Goal: Entertainment & Leisure: Consume media (video, audio)

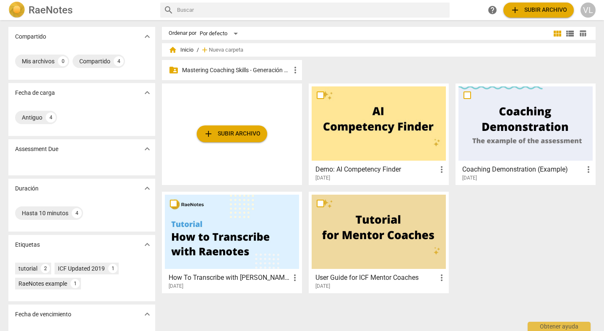
click at [237, 70] on p "Mastering Coaching Skills - Generación 32" at bounding box center [236, 70] width 108 height 9
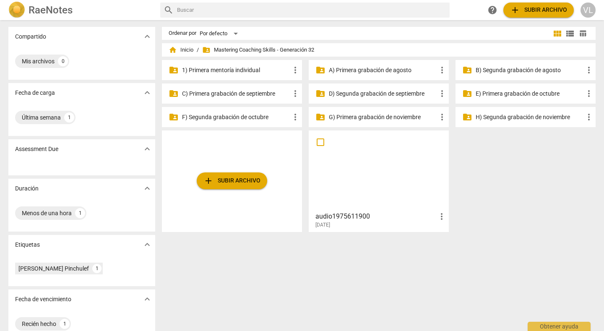
click at [221, 99] on div "folder_shared C) Primera grabación de septiembre more_vert" at bounding box center [232, 93] width 140 height 20
click at [220, 96] on p "C) Primera grabación de septiembre" at bounding box center [236, 93] width 108 height 9
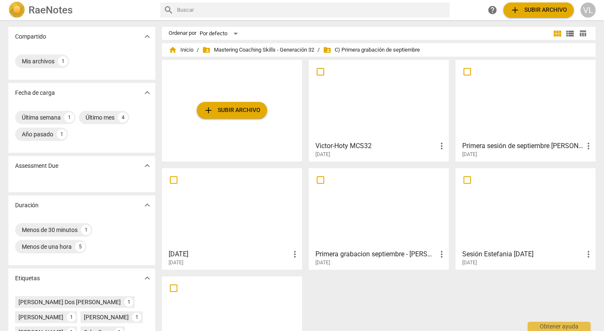
click at [363, 91] on div at bounding box center [378, 100] width 134 height 74
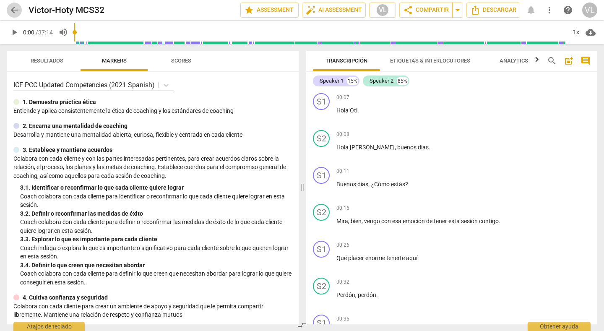
click at [15, 9] on span "arrow_back" at bounding box center [14, 10] width 10 height 10
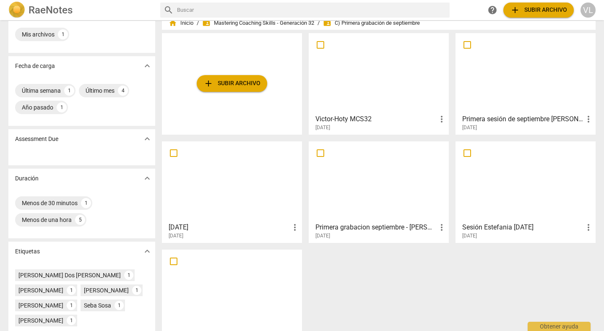
scroll to position [78, 0]
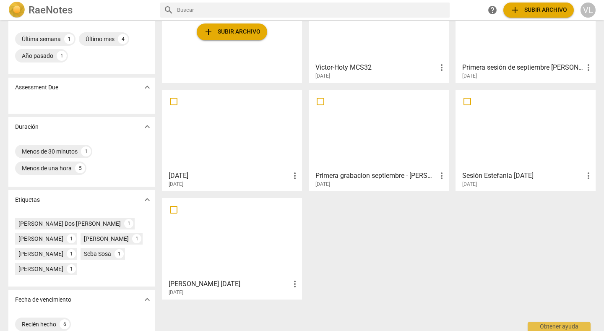
drag, startPoint x: 502, startPoint y: 105, endPoint x: 496, endPoint y: 101, distance: 6.9
click at [258, 101] on div at bounding box center [232, 130] width 134 height 74
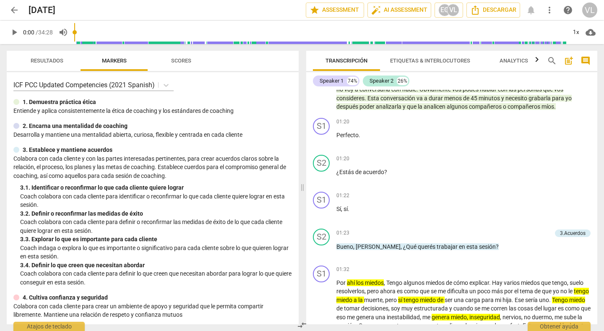
scroll to position [210, 0]
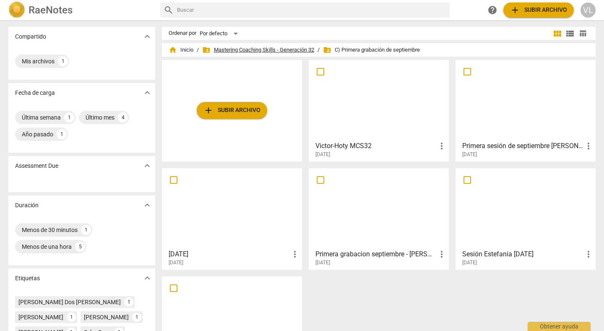
click at [278, 51] on span "folder_shared Mastering Coaching Skills - Generación 32" at bounding box center [258, 50] width 112 height 8
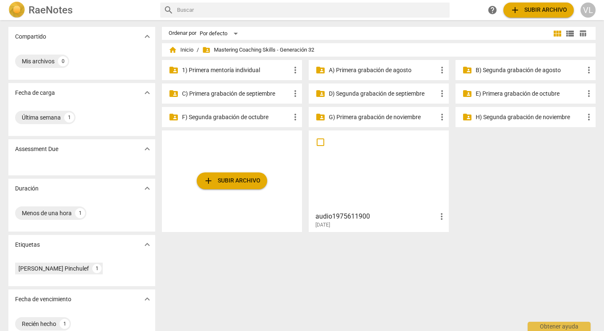
click at [373, 95] on p "D) Segunda grabación de septiembre" at bounding box center [383, 93] width 108 height 9
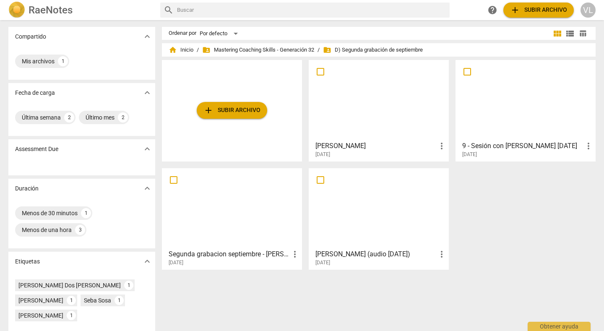
click at [255, 213] on div at bounding box center [232, 208] width 134 height 74
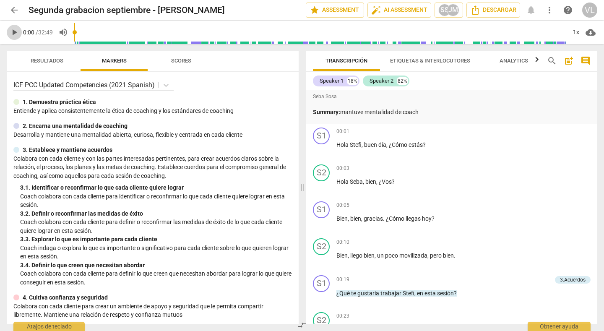
click at [13, 32] on span "play_arrow" at bounding box center [14, 32] width 10 height 10
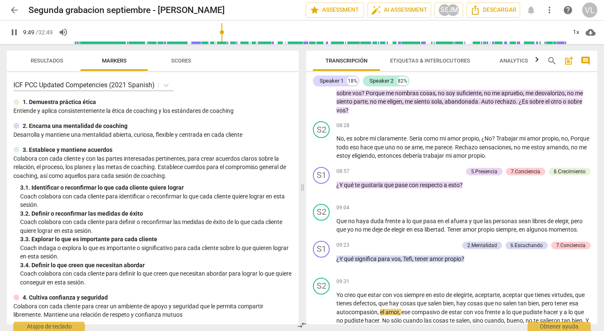
scroll to position [1224, 0]
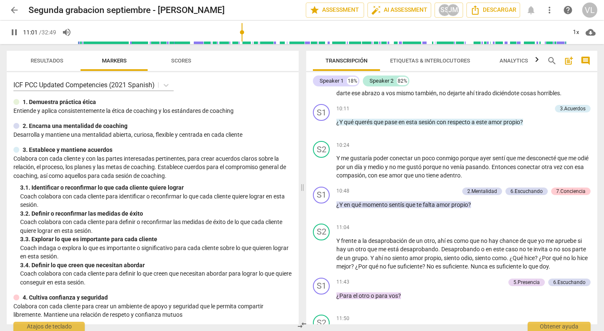
click at [10, 31] on span "pause" at bounding box center [14, 32] width 10 height 10
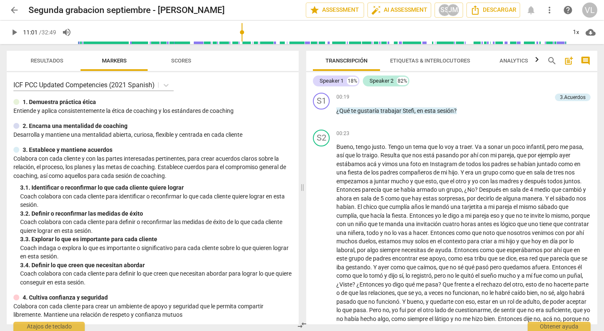
scroll to position [0, 0]
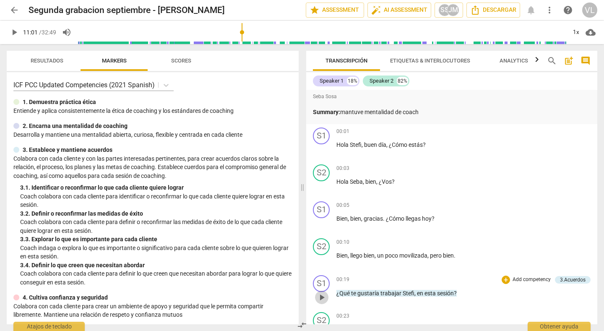
click at [321, 296] on span "play_arrow" at bounding box center [321, 297] width 10 height 10
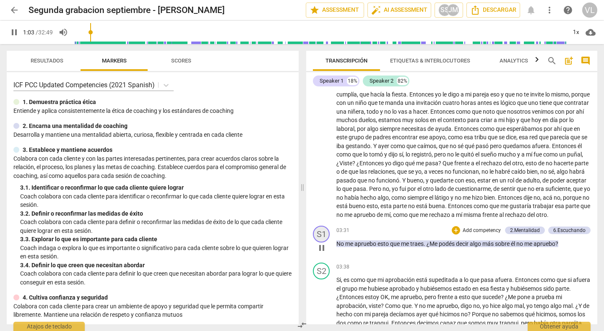
scroll to position [345, 0]
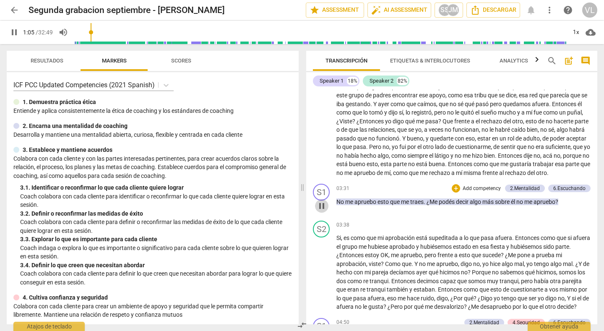
click at [319, 211] on span "pause" at bounding box center [321, 206] width 10 height 10
click at [319, 211] on span "play_arrow" at bounding box center [321, 206] width 10 height 10
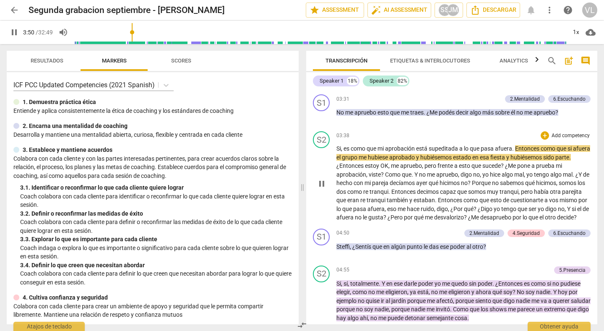
scroll to position [471, 0]
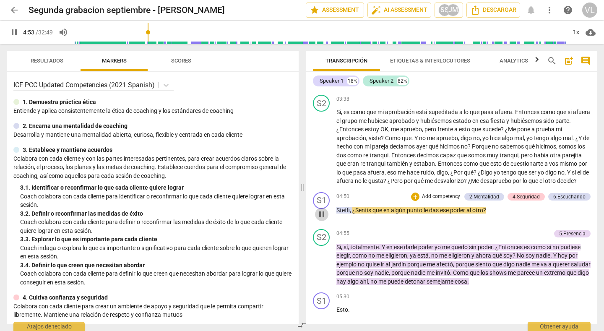
click at [320, 219] on span "pause" at bounding box center [321, 214] width 10 height 10
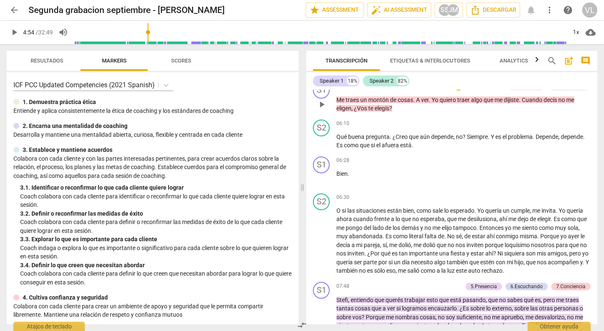
scroll to position [722, 0]
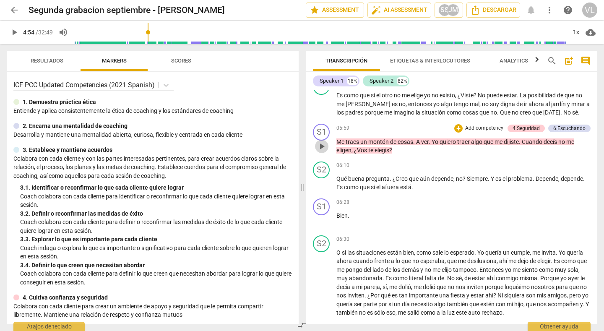
click at [322, 151] on span "play_arrow" at bounding box center [321, 146] width 10 height 10
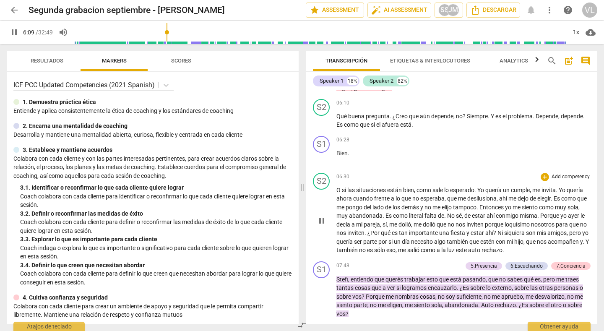
scroll to position [806, 0]
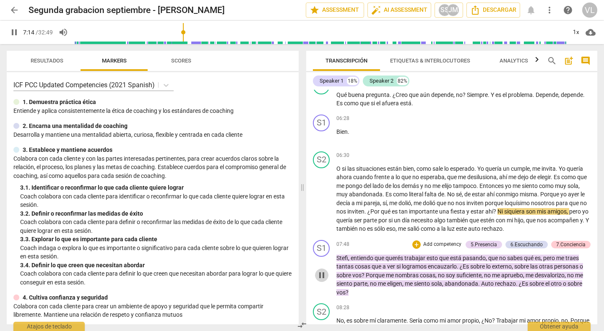
click at [320, 280] on span "pause" at bounding box center [321, 275] width 10 height 10
click at [0, 0] on span "play_arrow" at bounding box center [0, 0] width 0 height 0
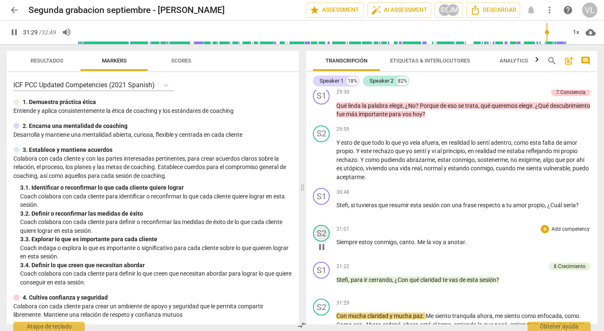
scroll to position [3613, 0]
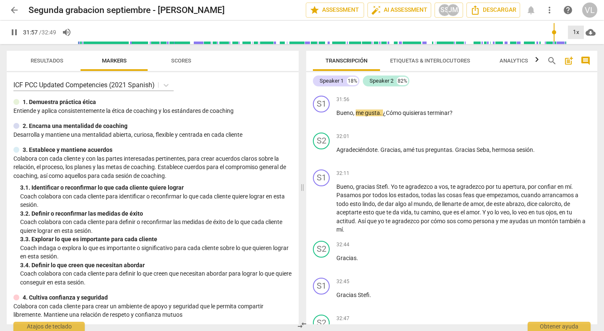
click at [577, 33] on div "1x" at bounding box center [576, 32] width 16 height 13
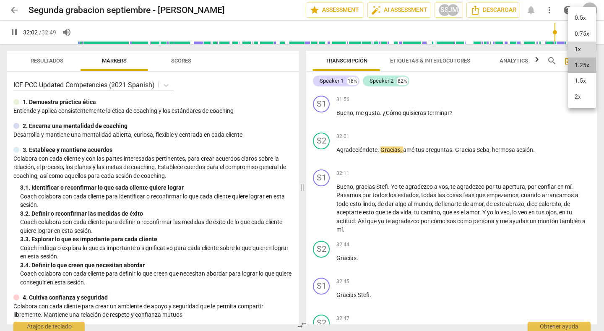
click at [581, 70] on li "1.25x" at bounding box center [582, 65] width 28 height 16
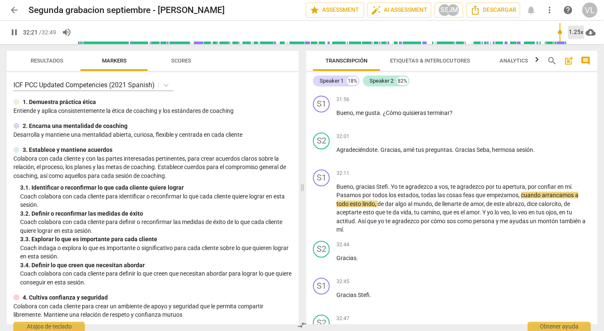
click at [575, 33] on div "1.25x" at bounding box center [576, 32] width 16 height 13
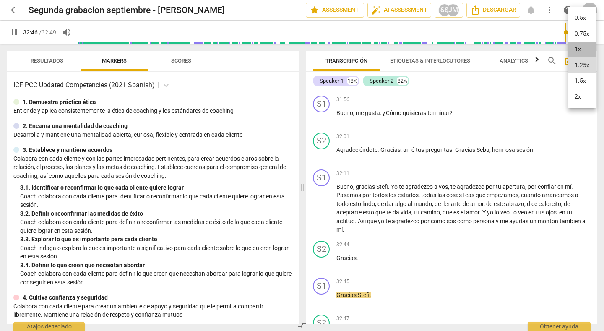
click at [578, 49] on li "1x" at bounding box center [582, 49] width 28 height 16
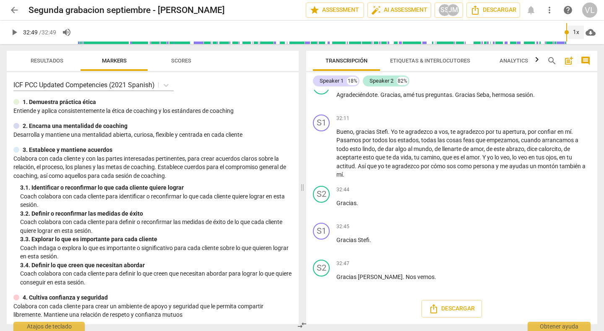
type input "1969"
click at [18, 9] on span "arrow_back" at bounding box center [14, 10] width 10 height 10
